Goal: Task Accomplishment & Management: Use online tool/utility

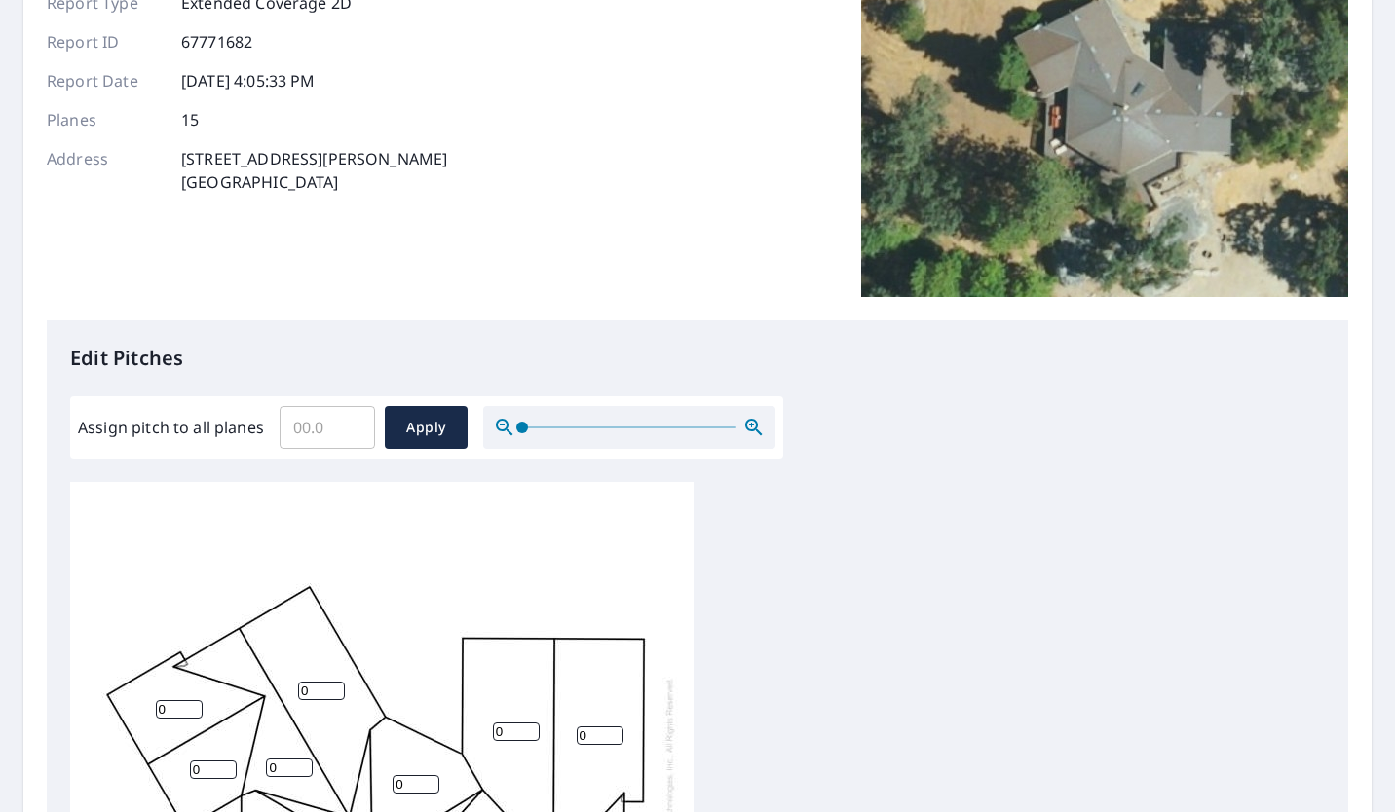
scroll to position [211, 0]
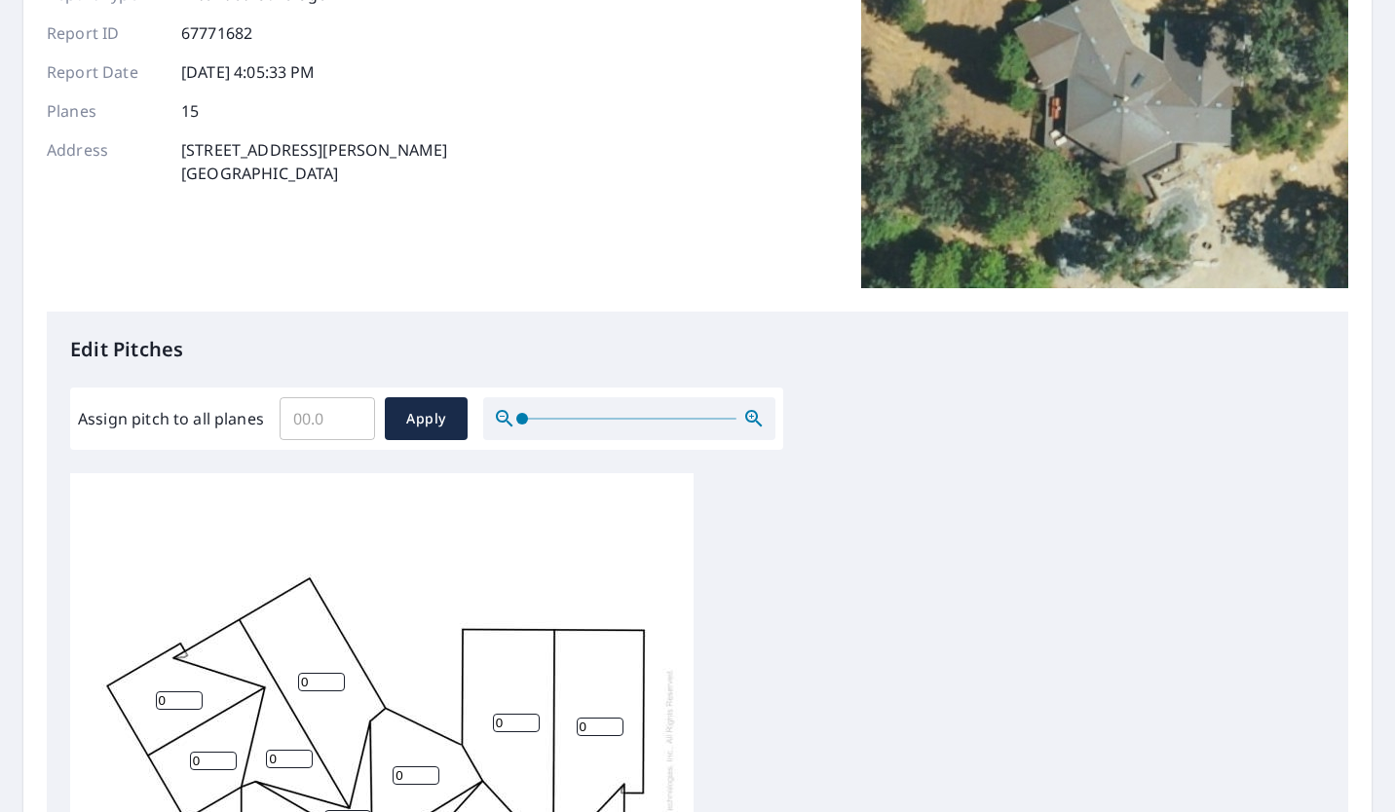
click at [313, 418] on input "Assign pitch to all planes" at bounding box center [327, 419] width 95 height 55
type input "5"
click at [415, 421] on span "Apply" at bounding box center [426, 419] width 52 height 24
type input "5"
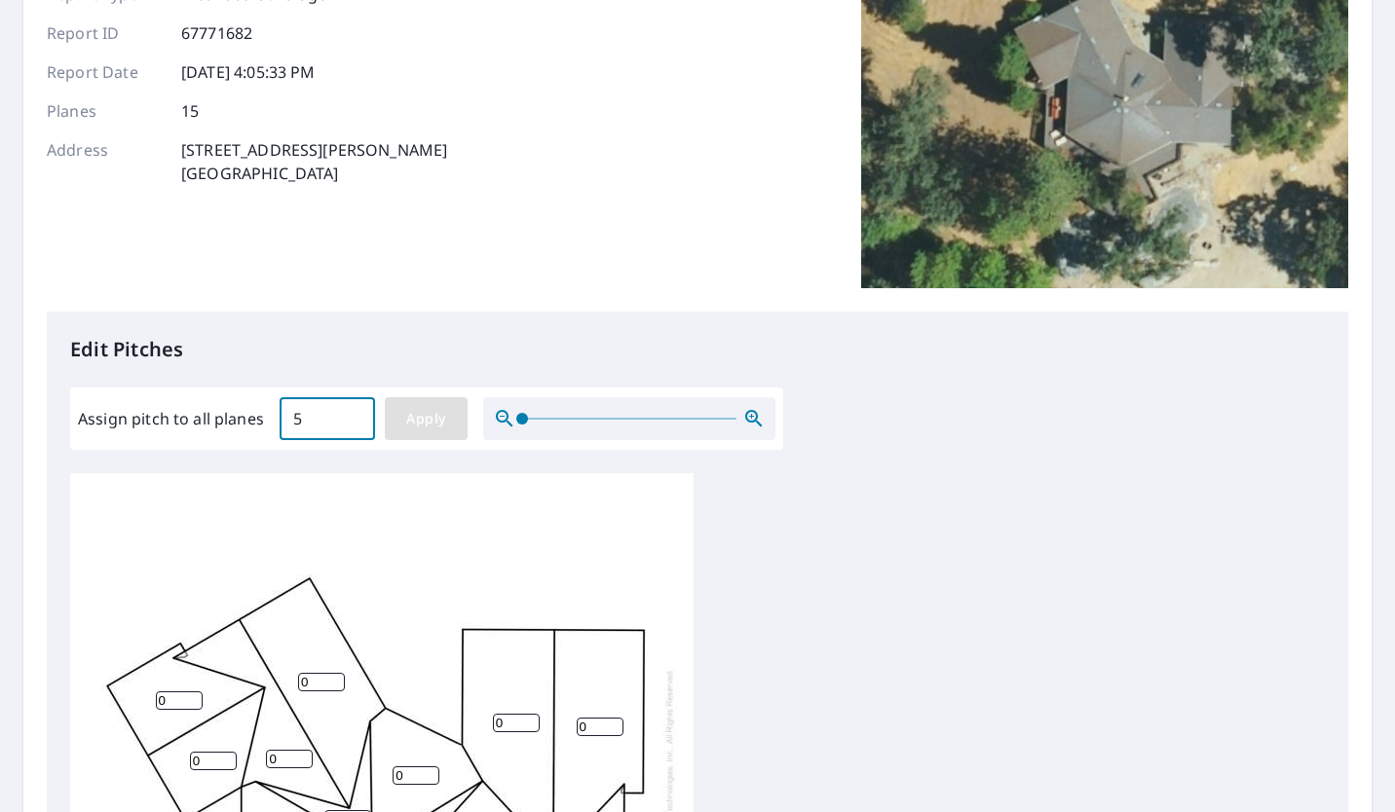
type input "5"
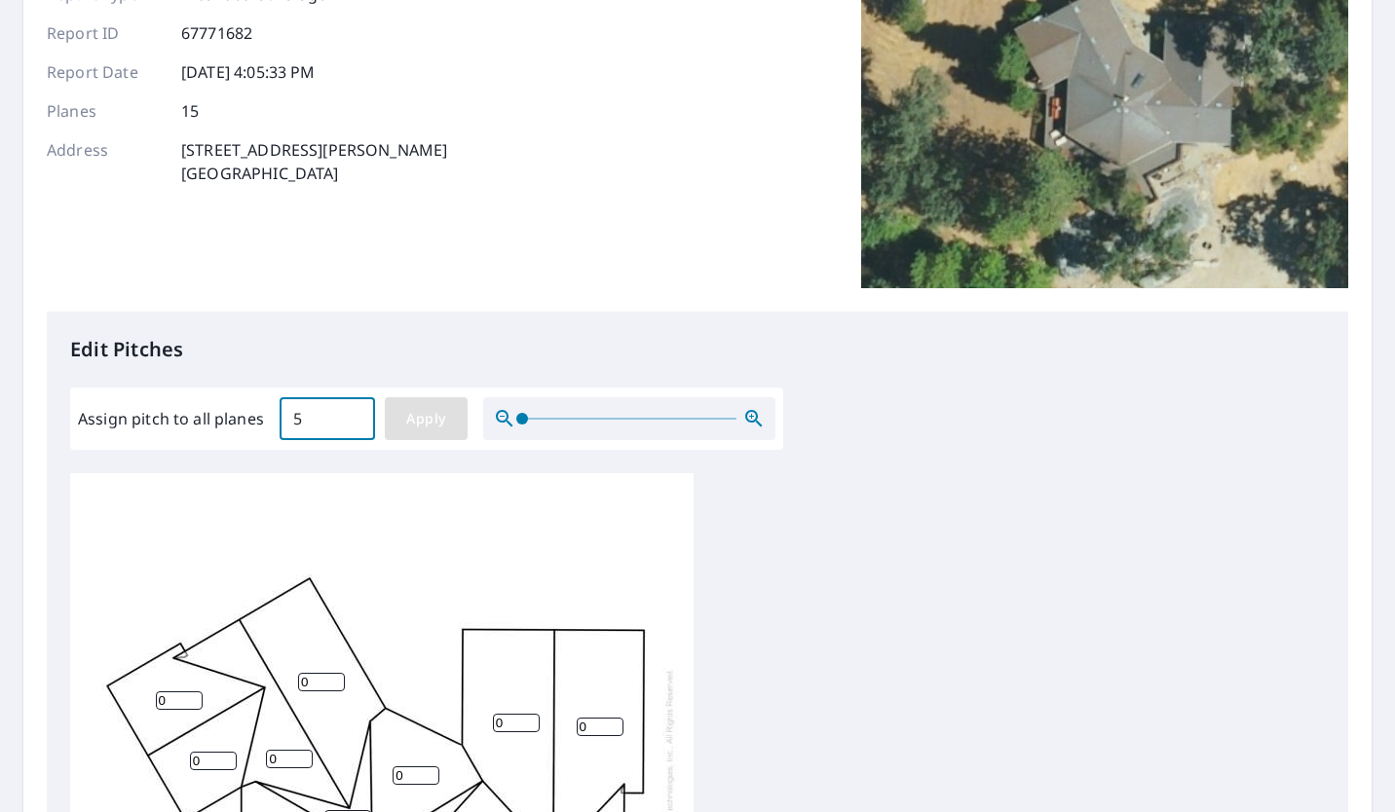
type input "5"
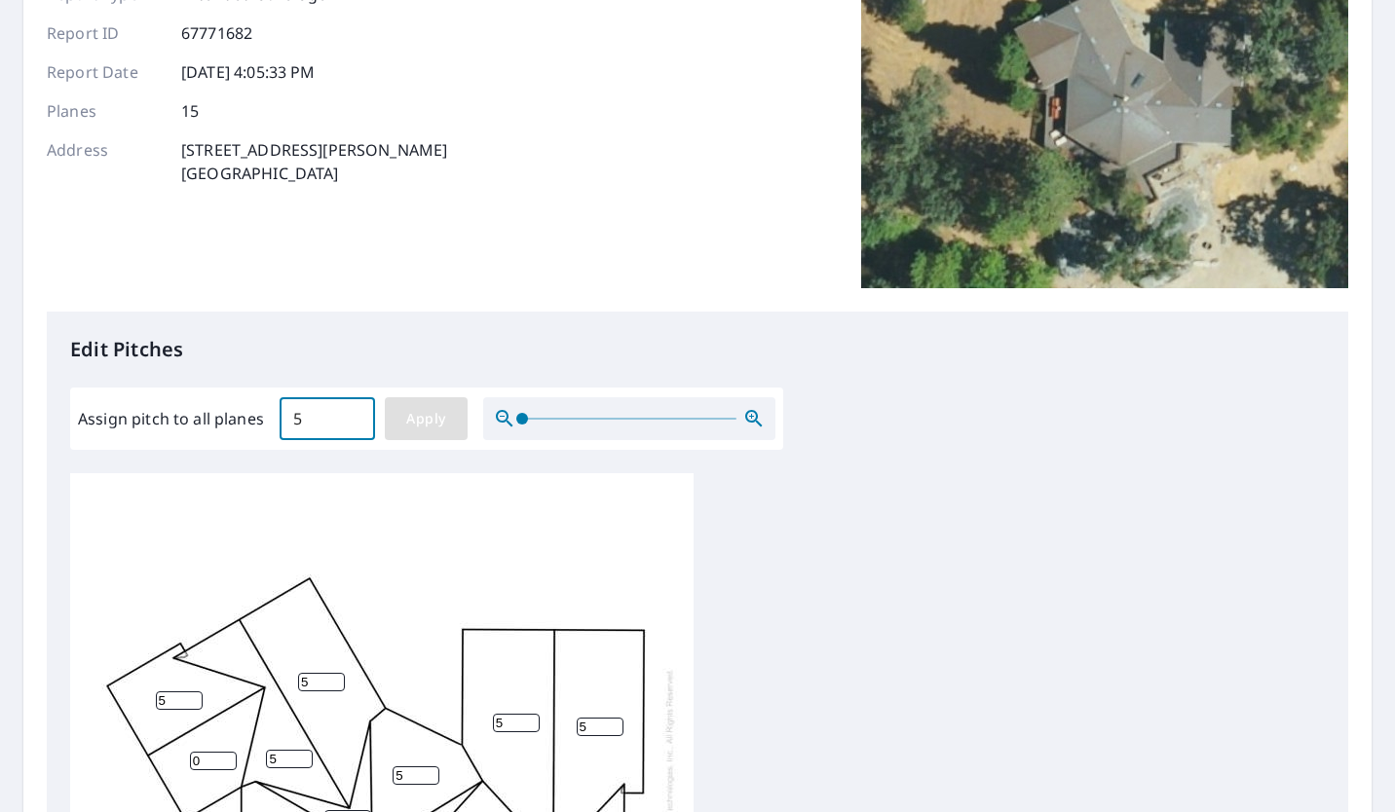
type input "5"
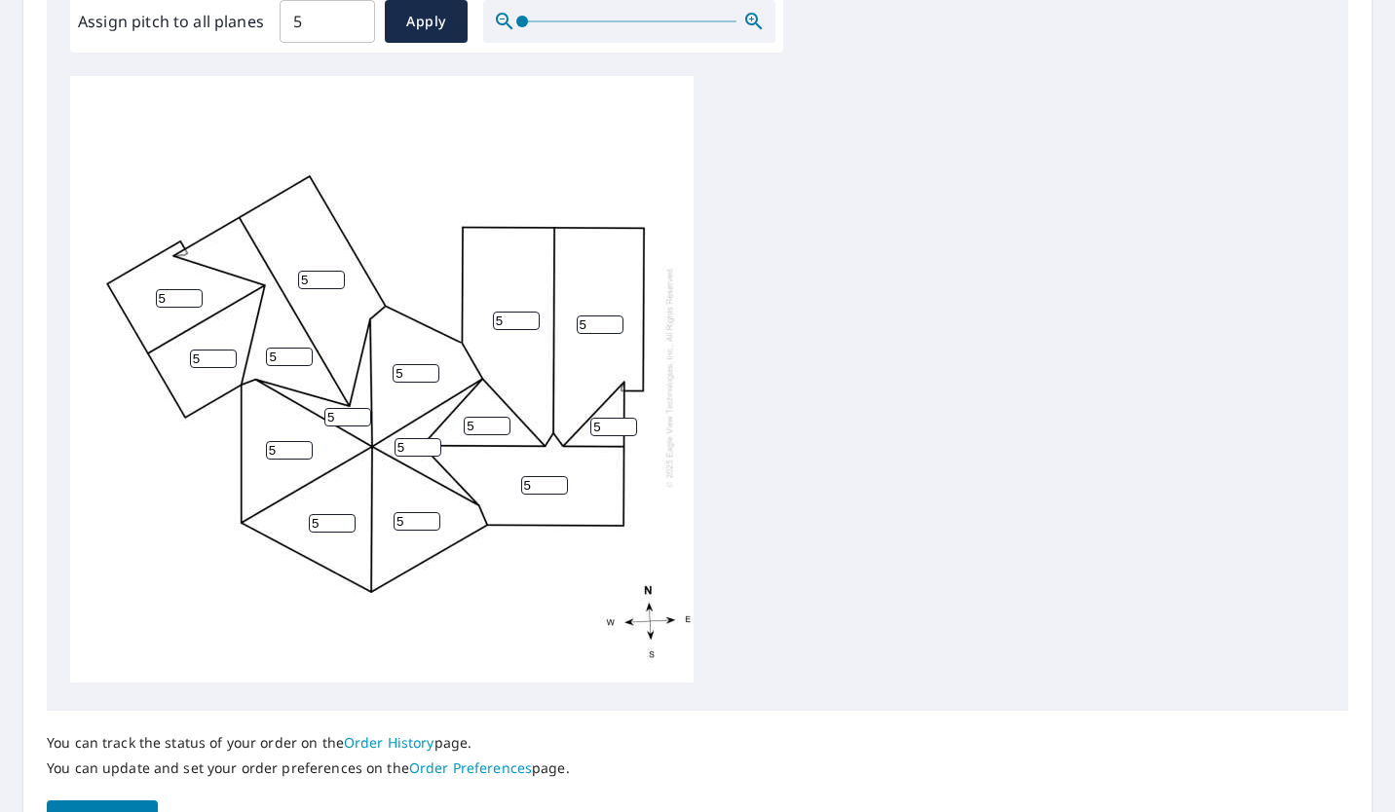
scroll to position [728, 0]
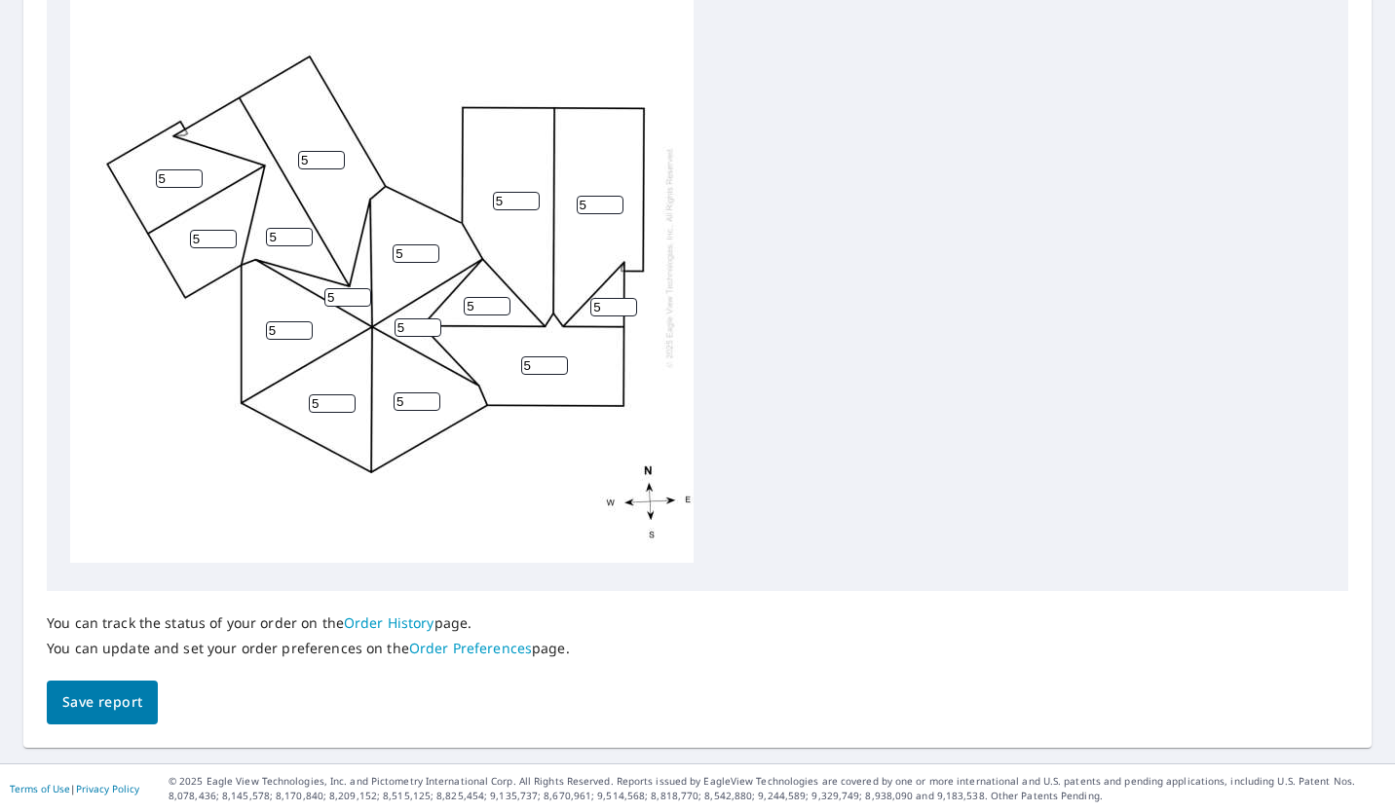
click at [94, 697] on span "Save report" at bounding box center [102, 703] width 80 height 24
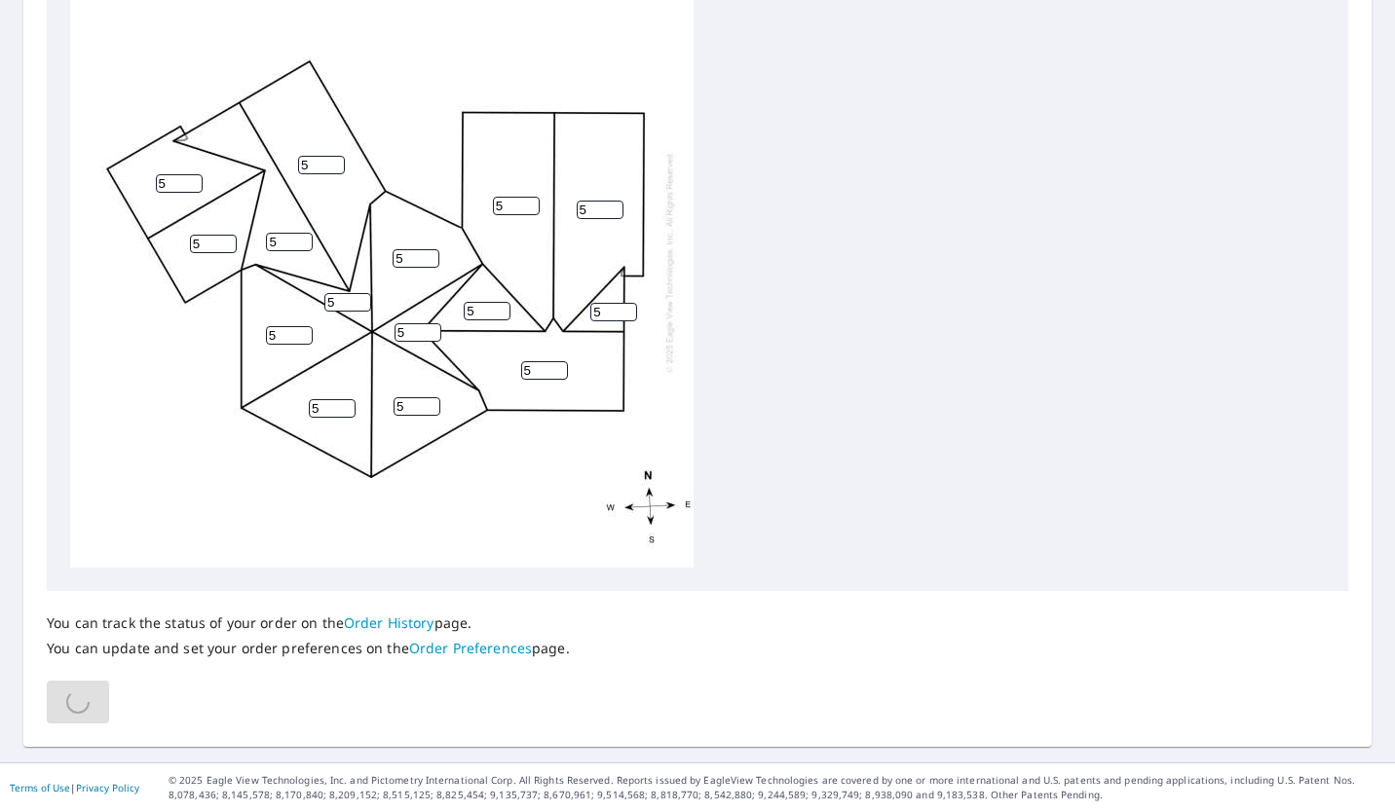
scroll to position [0, 0]
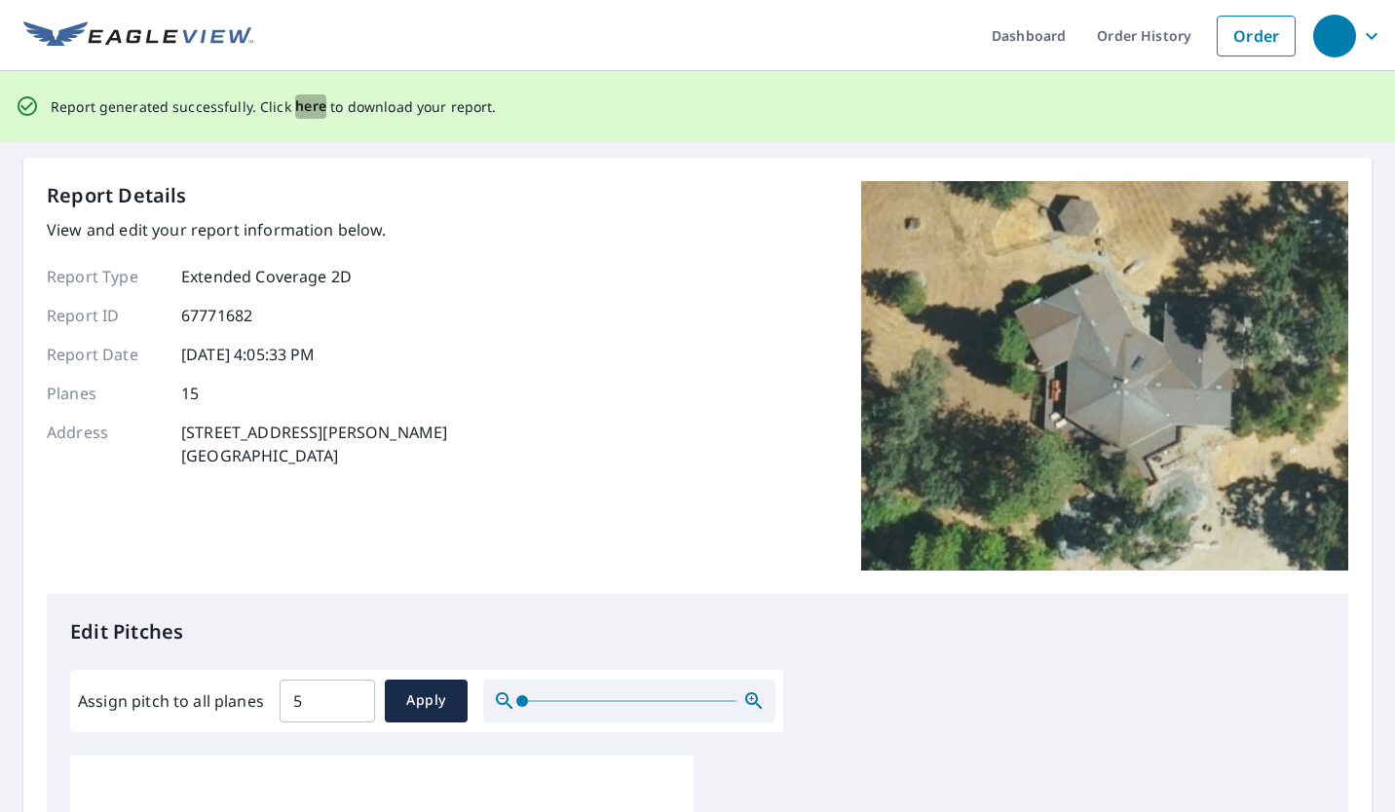
click at [310, 105] on span "here" at bounding box center [311, 106] width 32 height 24
